Goal: Transaction & Acquisition: Purchase product/service

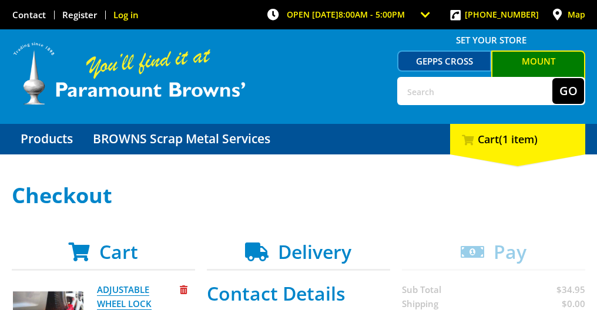
click at [127, 15] on link "Log in" at bounding box center [125, 15] width 25 height 12
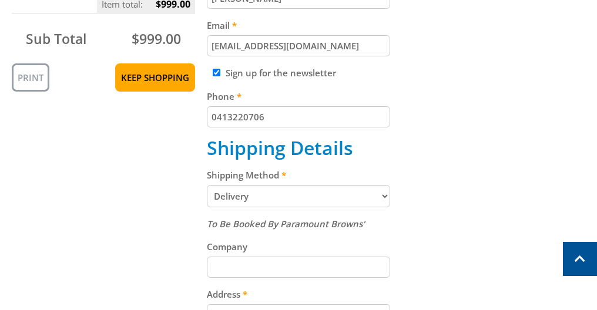
scroll to position [411, 0]
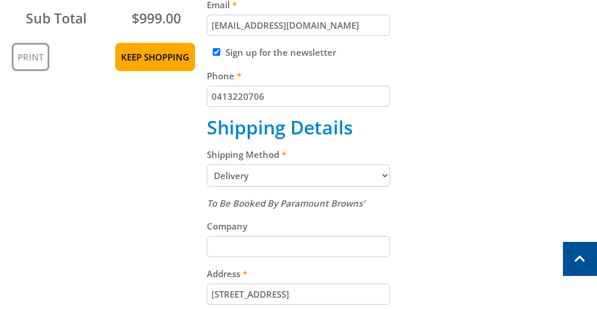
click at [384, 175] on select "Pickup from [GEOGRAPHIC_DATA][PERSON_NAME] Delivery" at bounding box center [298, 176] width 183 height 22
select select "Pickup"
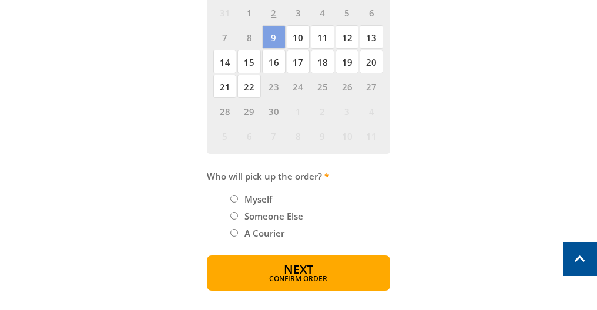
scroll to position [646, 0]
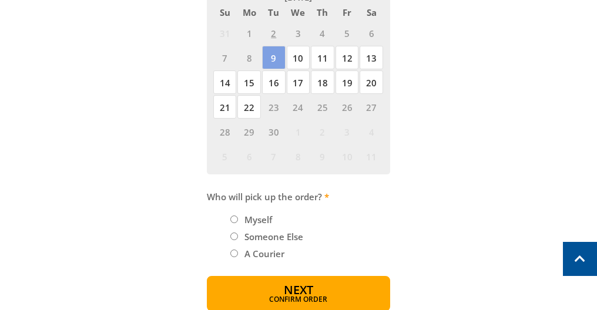
click at [249, 55] on span "8" at bounding box center [249, 58] width 24 height 24
click at [271, 52] on span "9" at bounding box center [274, 58] width 24 height 24
click at [234, 233] on input "Someone Else" at bounding box center [234, 237] width 8 height 8
radio input "true"
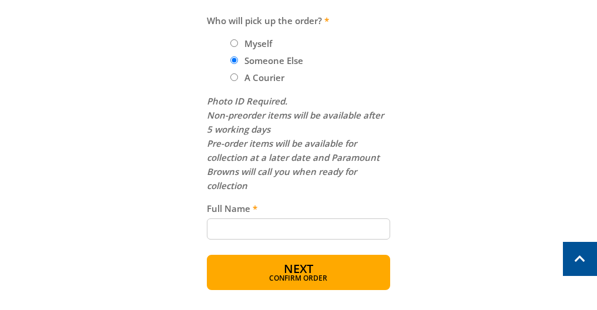
scroll to position [881, 0]
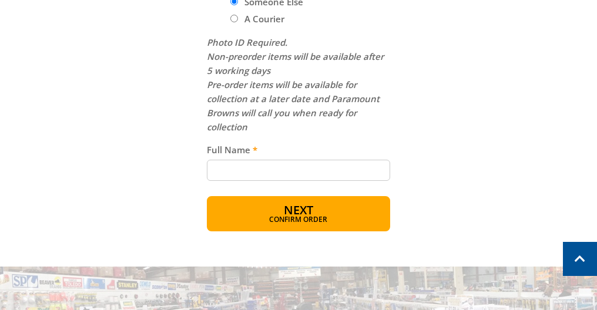
click at [241, 168] on input "Full Name" at bounding box center [298, 170] width 183 height 21
click at [214, 167] on input "caitlin hughes" at bounding box center [298, 170] width 183 height 21
type input "Caitlin hughes"
click at [256, 209] on button "Next Confirm order" at bounding box center [298, 213] width 183 height 35
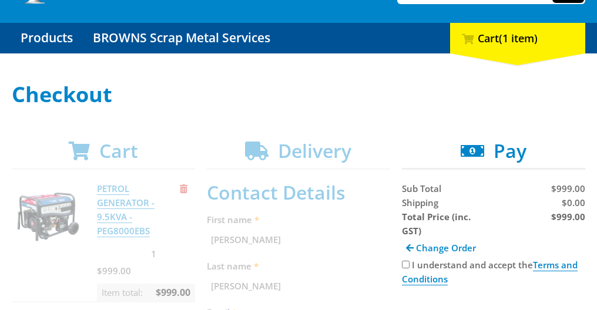
scroll to position [118, 0]
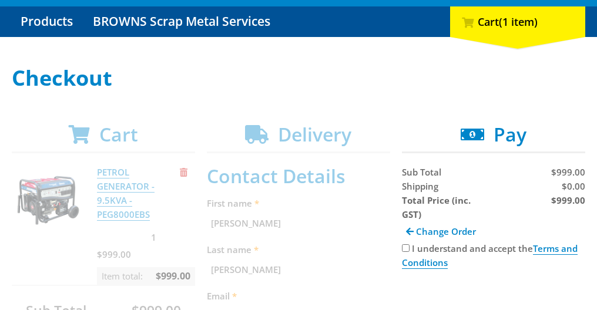
click at [404, 244] on input "I understand and accept the Terms and Conditions" at bounding box center [406, 248] width 8 height 8
checkbox input "true"
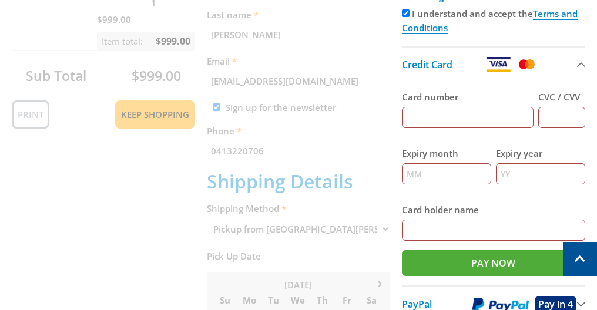
scroll to position [411, 0]
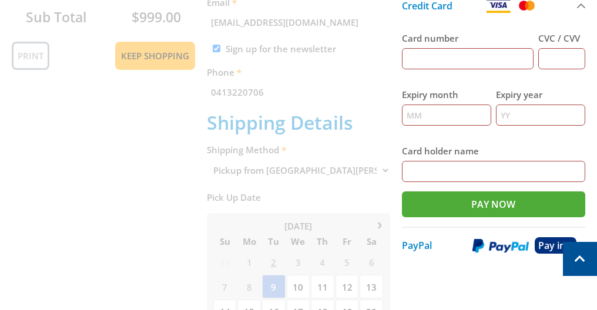
click at [498, 239] on img at bounding box center [500, 246] width 56 height 15
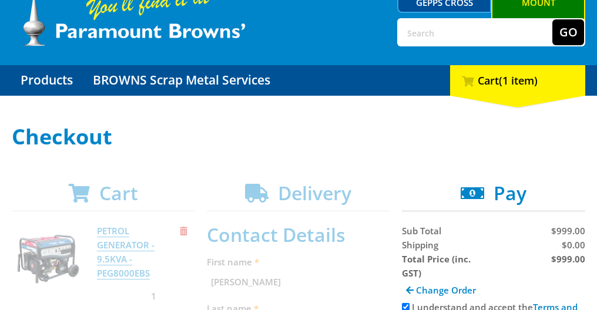
scroll to position [0, 0]
